Goal: Information Seeking & Learning: Learn about a topic

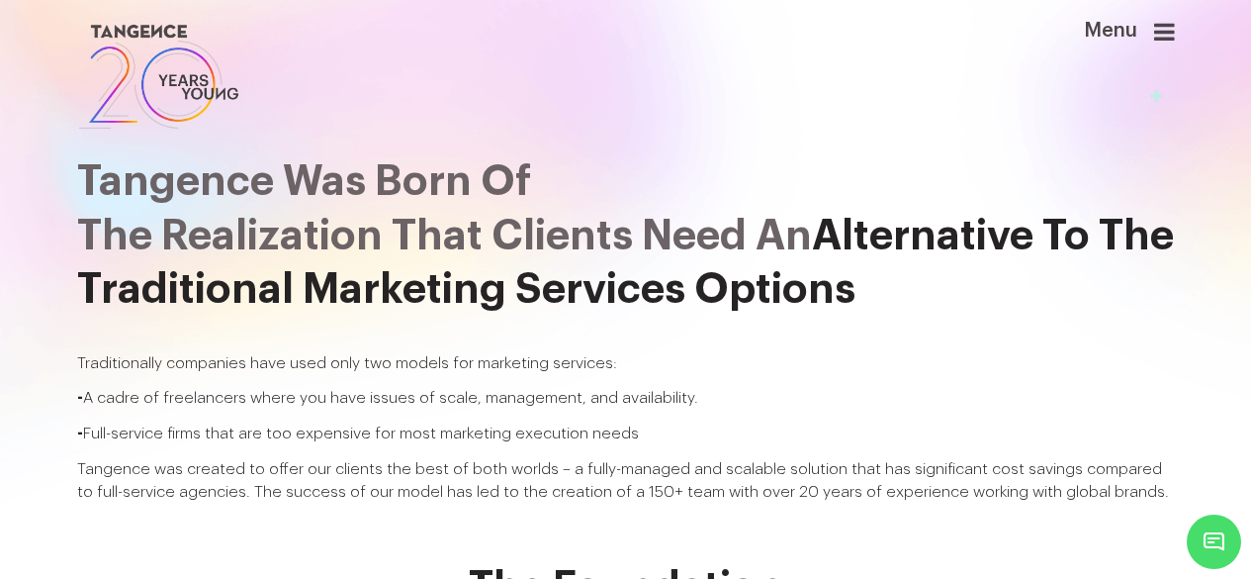
click at [1175, 32] on icon at bounding box center [1164, 32] width 21 height 24
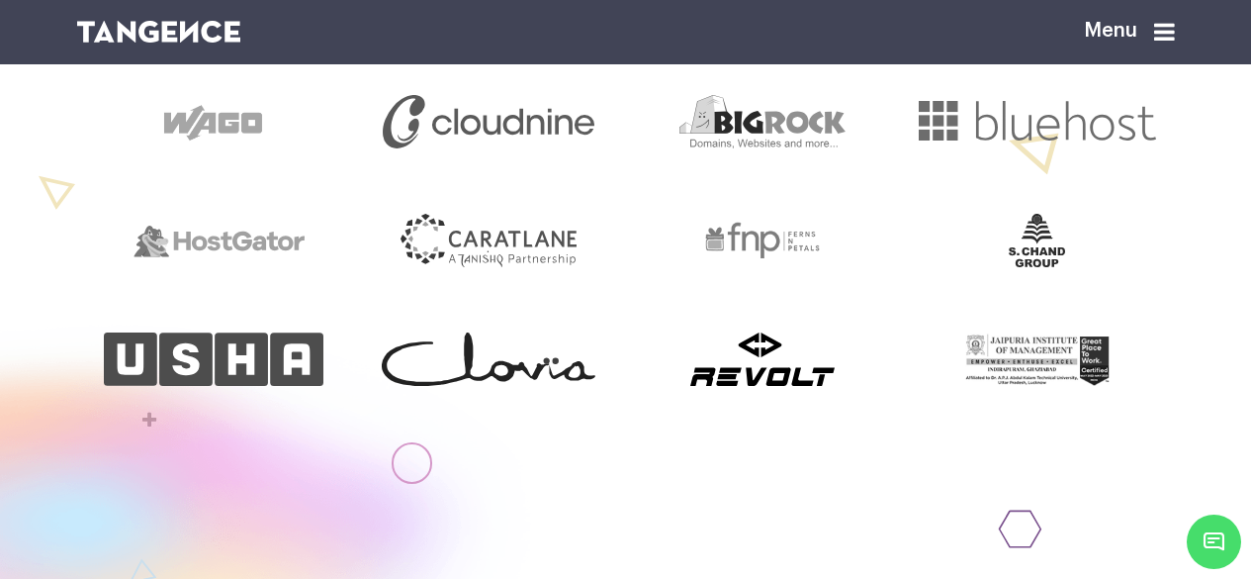
scroll to position [871, 0]
click at [712, 496] on div "Used By Renowned Companies & Leading Enterprise" at bounding box center [625, 117] width 1251 height 768
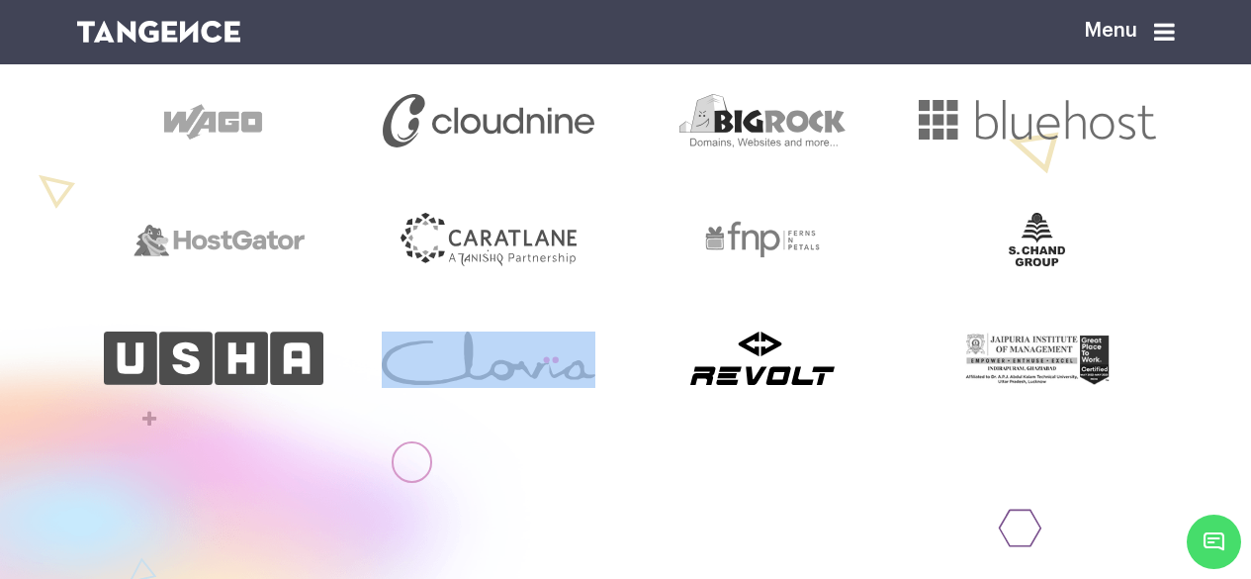
drag, startPoint x: 712, startPoint y: 496, endPoint x: 560, endPoint y: 459, distance: 156.7
click at [560, 459] on div "Used By Renowned Companies & Leading Enterprise" at bounding box center [625, 117] width 1251 height 768
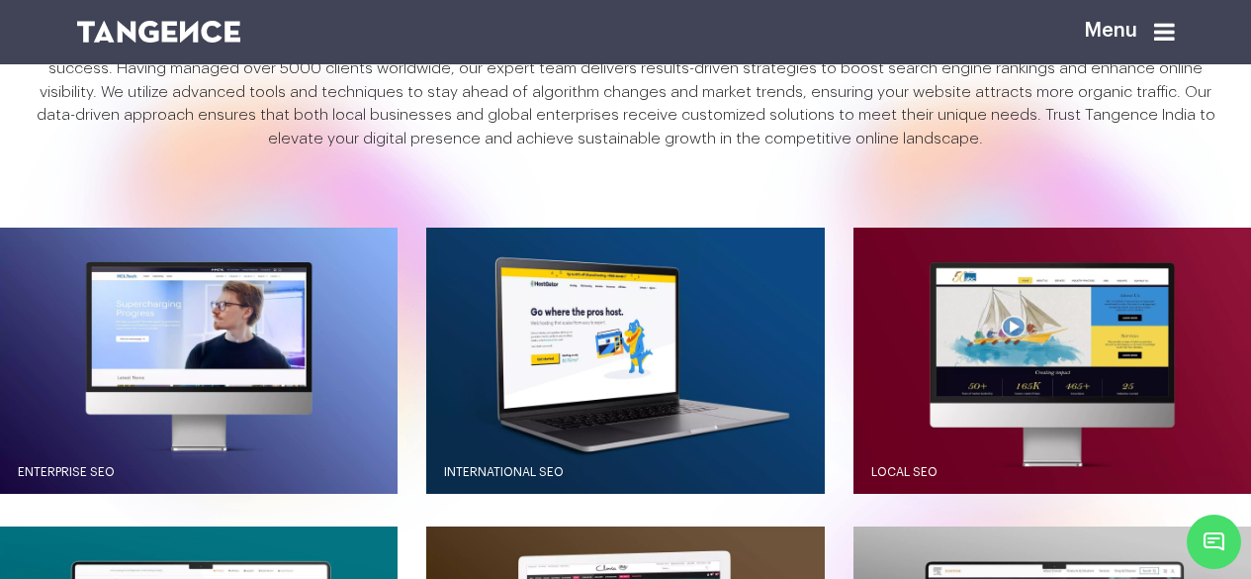
scroll to position [1649, 0]
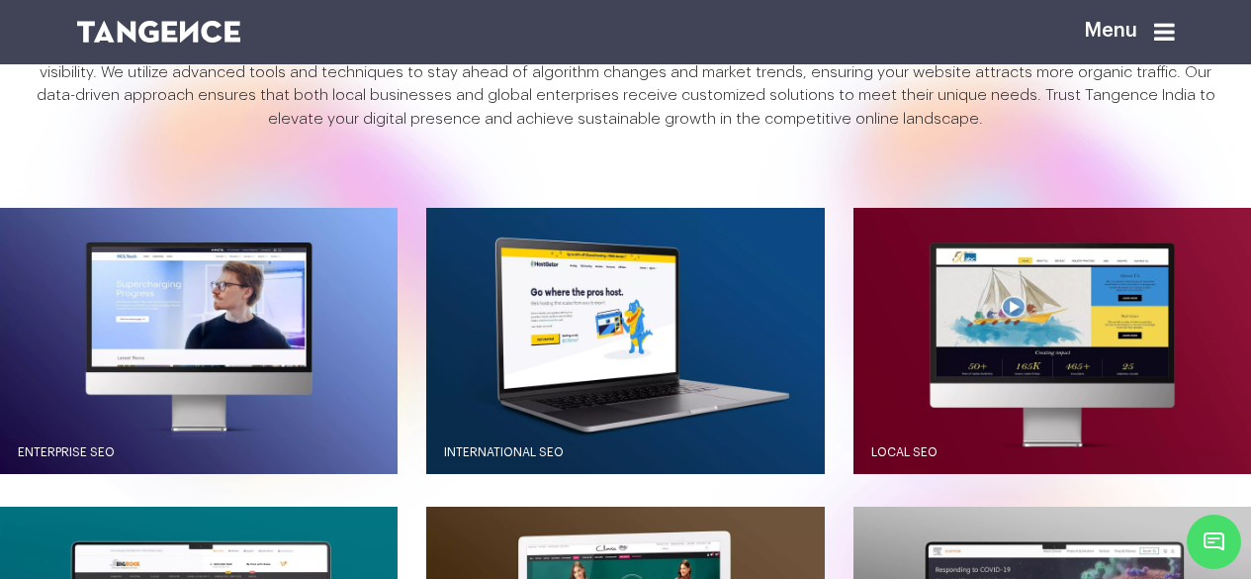
click at [411, 497] on div "Enterprise SEO National SEO" at bounding box center [625, 506] width 1251 height 597
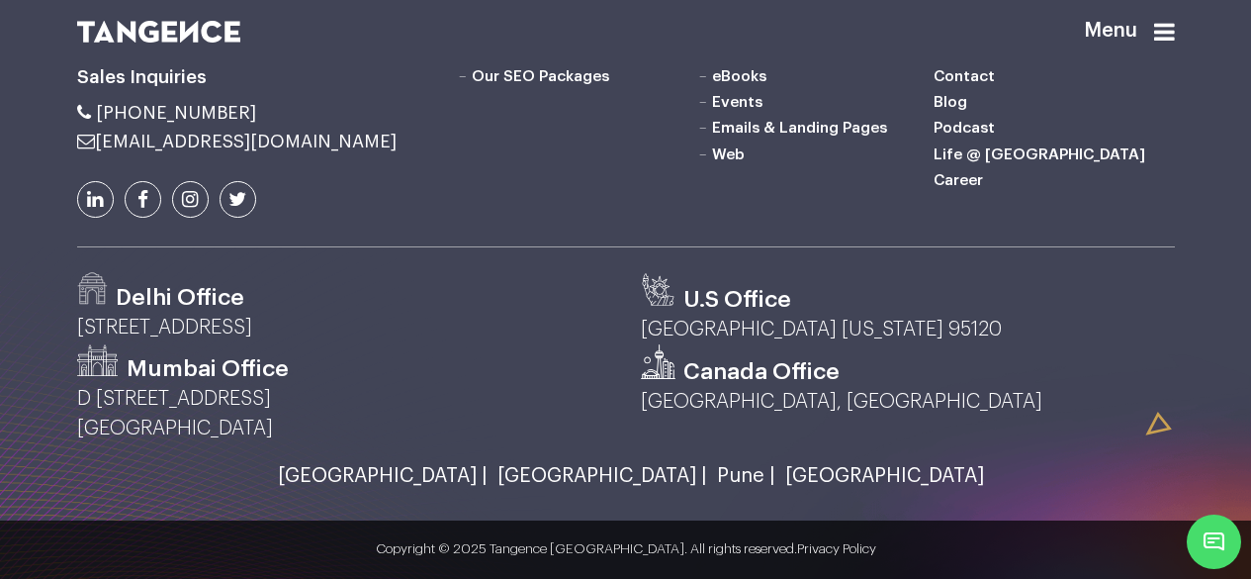
scroll to position [5279, 0]
click at [0, 359] on div "Sales Inquiries Marketing Web" at bounding box center [625, 178] width 1251 height 616
